Goal: Transaction & Acquisition: Purchase product/service

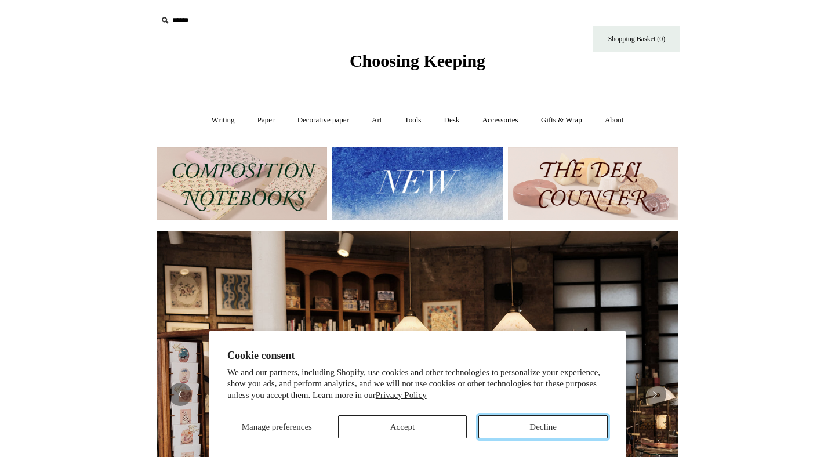
click at [559, 427] on button "Decline" at bounding box center [542, 426] width 129 height 23
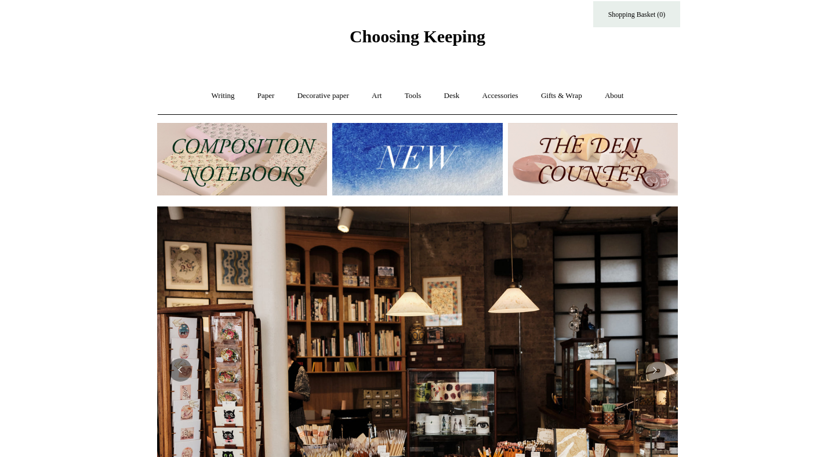
scroll to position [35, 0]
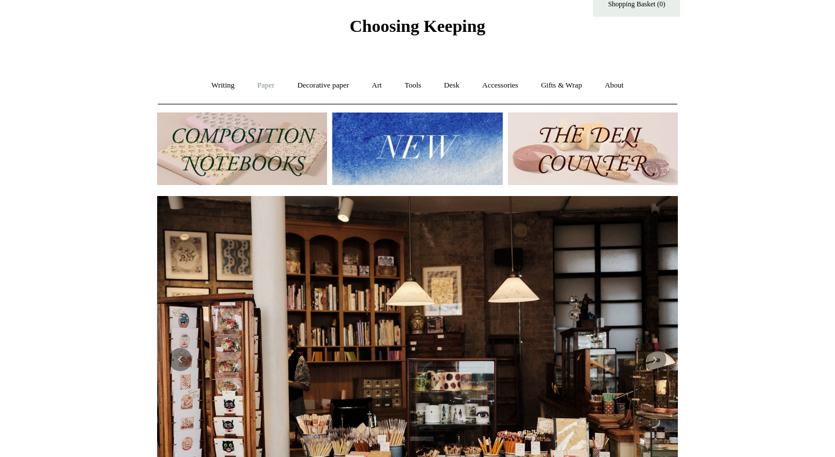
click at [260, 87] on link "Paper +" at bounding box center [266, 85] width 38 height 31
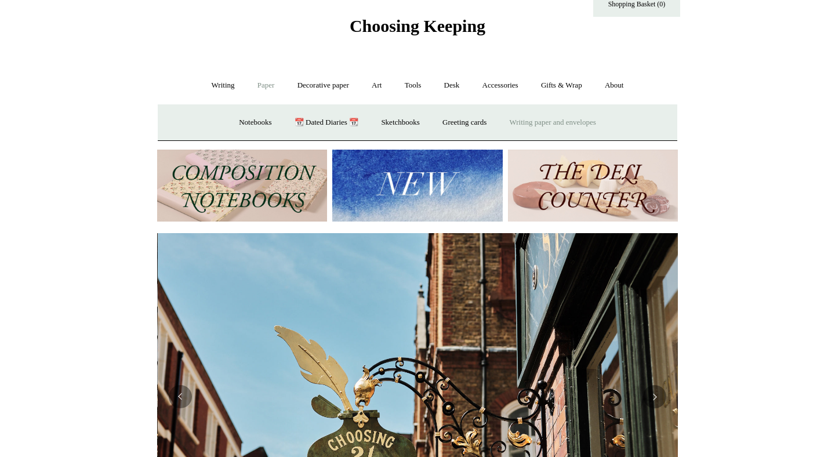
scroll to position [0, 521]
click at [559, 124] on link "Writing paper and envelopes +" at bounding box center [552, 122] width 107 height 31
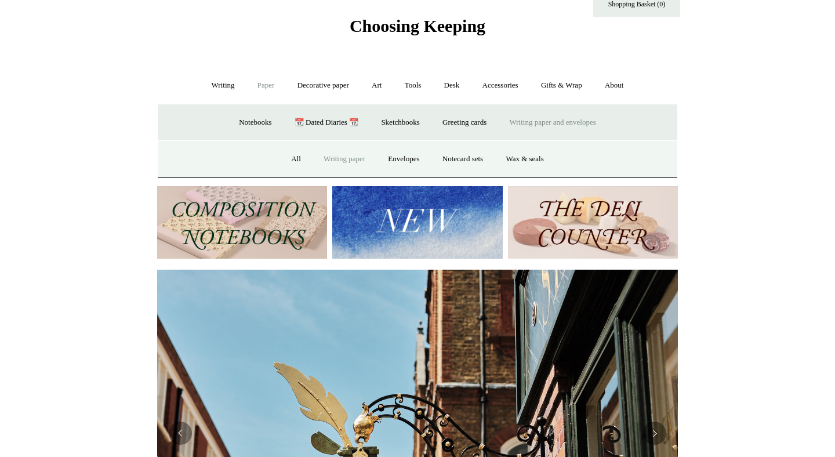
click at [350, 158] on link "Writing paper" at bounding box center [344, 159] width 63 height 31
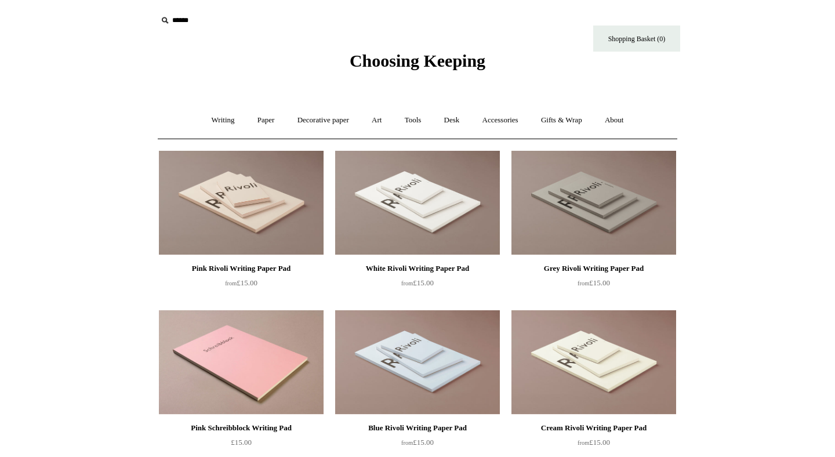
click at [204, 215] on img at bounding box center [241, 203] width 165 height 104
click at [256, 122] on link "Paper +" at bounding box center [266, 120] width 38 height 31
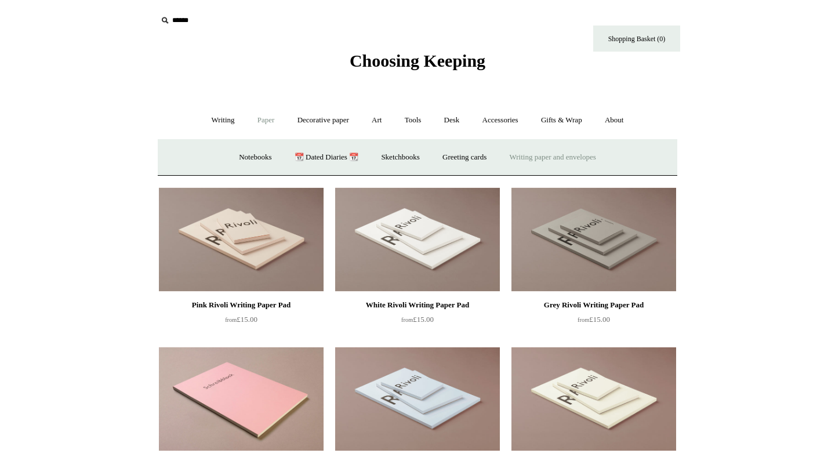
click at [571, 159] on link "Writing paper and envelopes +" at bounding box center [552, 157] width 107 height 31
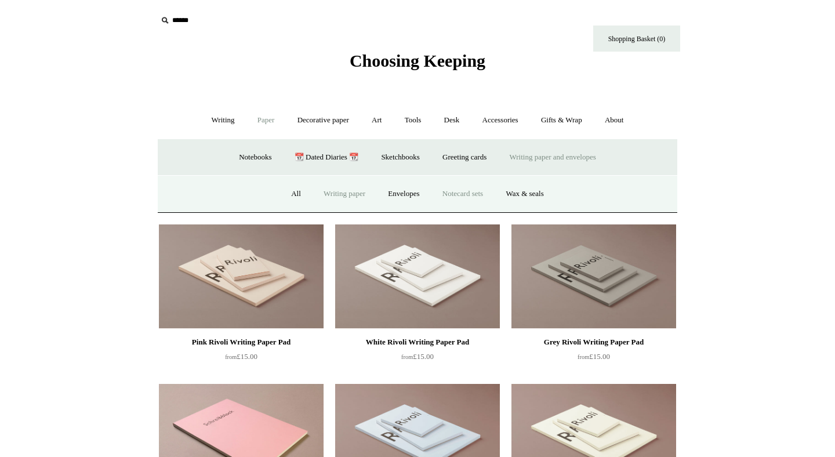
click at [468, 197] on link "Notecard sets" at bounding box center [462, 194] width 61 height 31
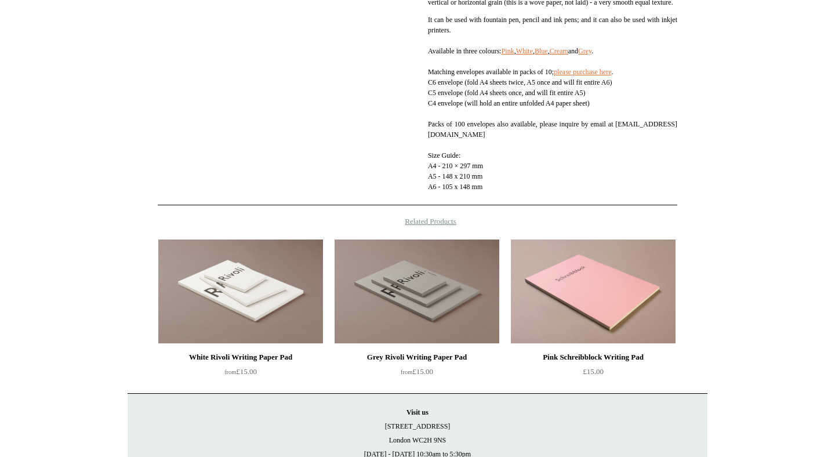
scroll to position [355, 0]
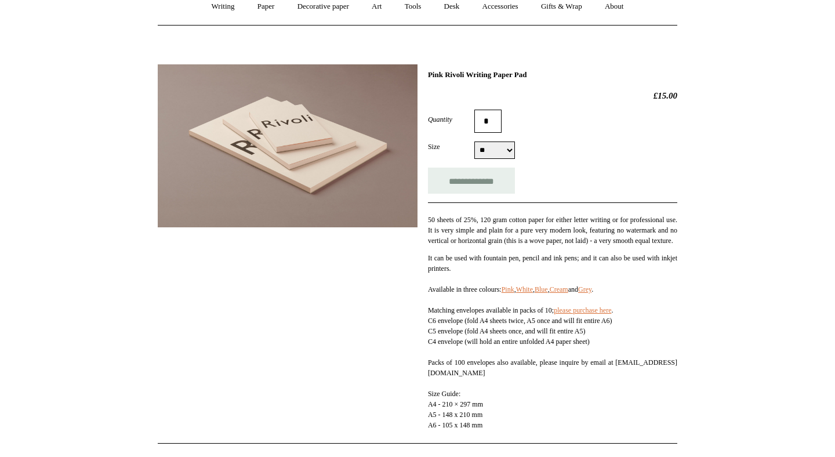
scroll to position [113, 0]
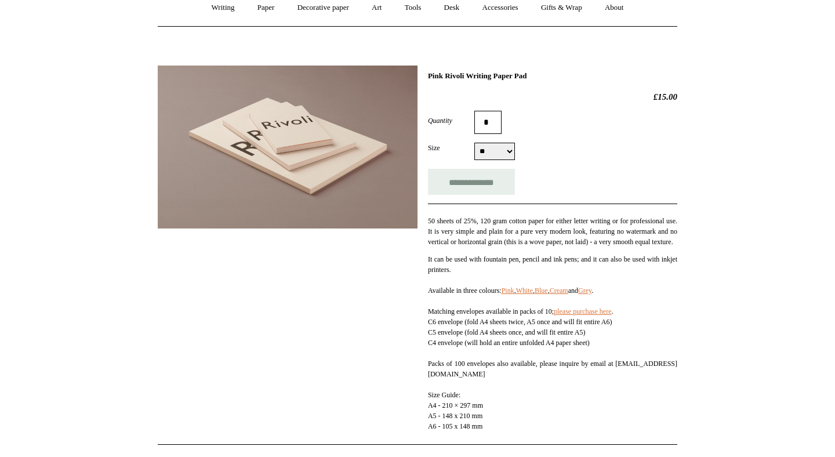
click at [509, 154] on select "** ** **" at bounding box center [494, 151] width 41 height 17
select select "**"
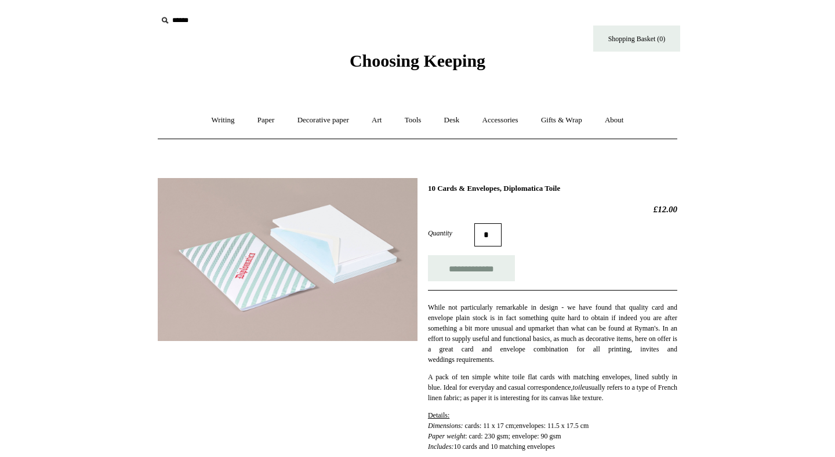
click at [242, 278] on img at bounding box center [288, 259] width 260 height 163
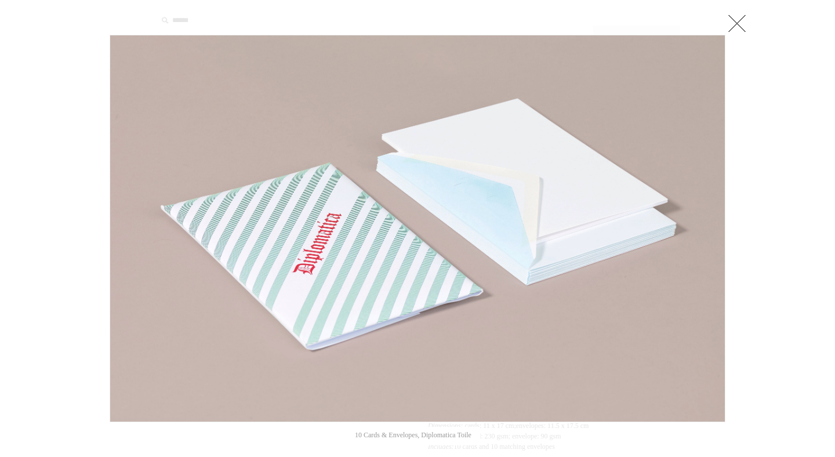
click at [322, 269] on img at bounding box center [417, 228] width 615 height 386
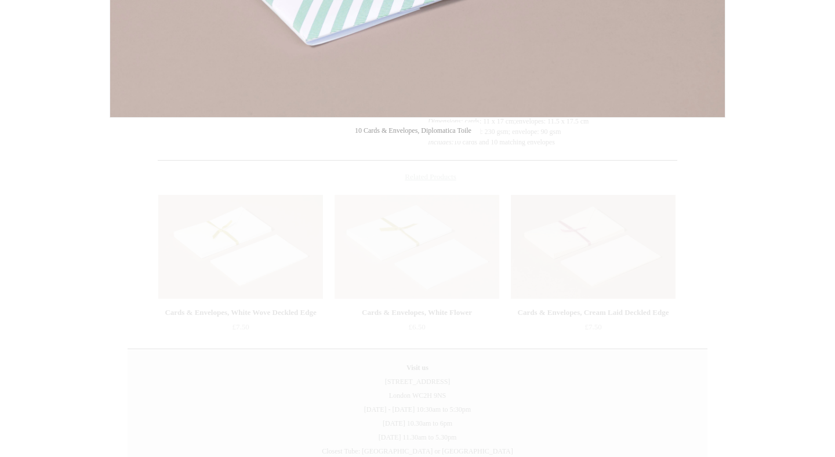
scroll to position [314, 0]
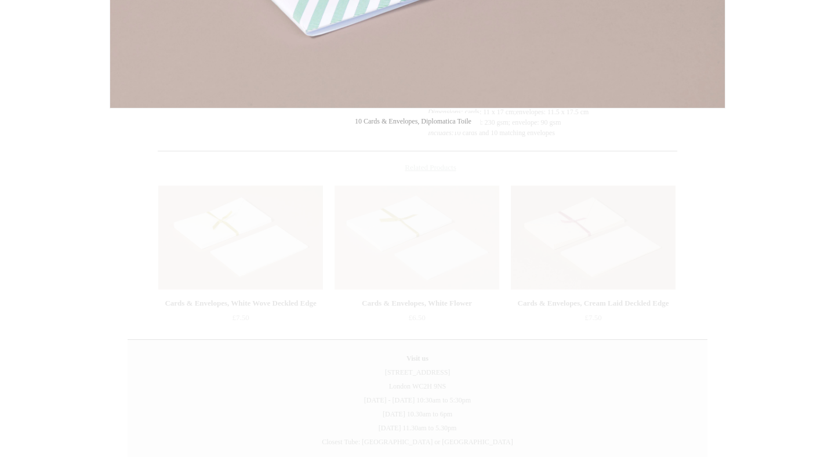
click at [728, 140] on div at bounding box center [417, 104] width 835 height 836
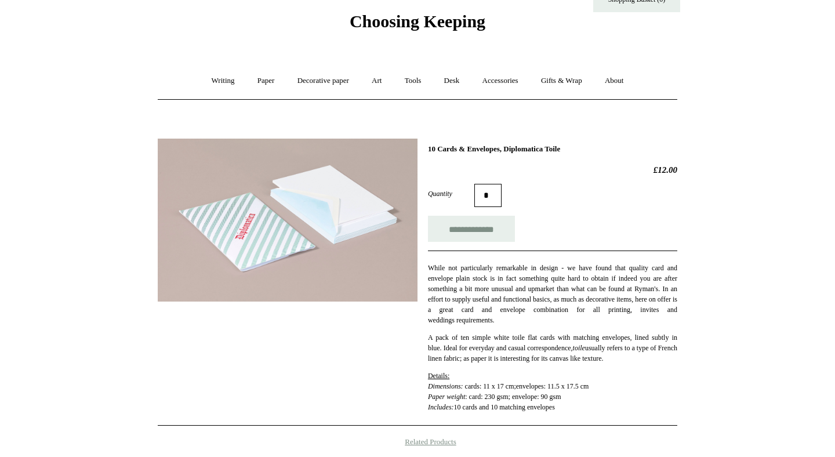
scroll to position [44, 0]
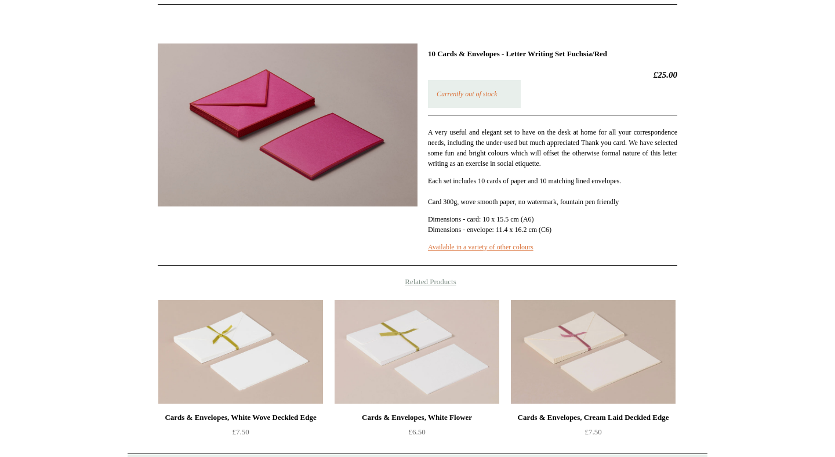
scroll to position [164, 0]
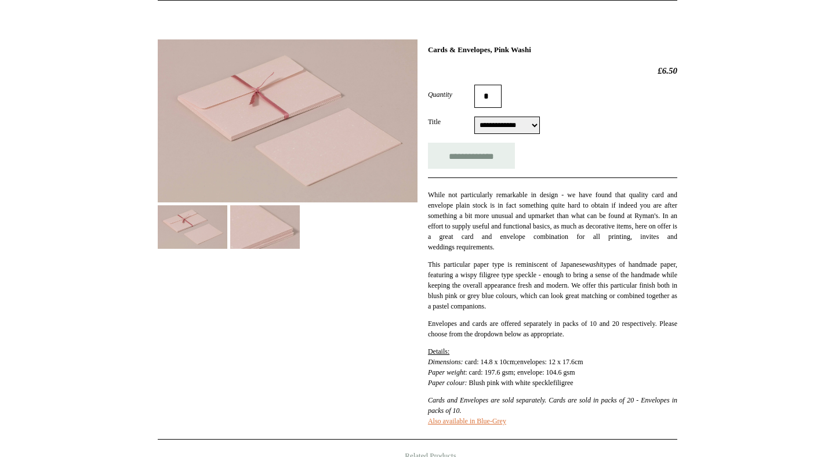
scroll to position [150, 0]
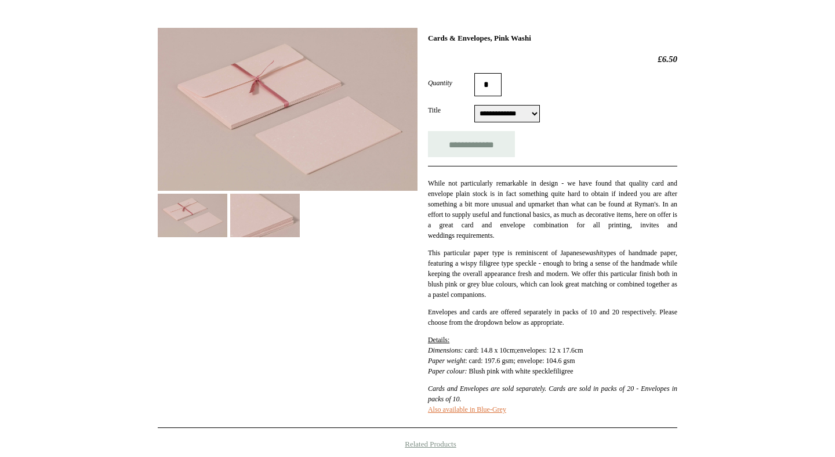
click at [251, 235] on img at bounding box center [265, 215] width 70 height 43
